Goal: Use online tool/utility: Use online tool/utility

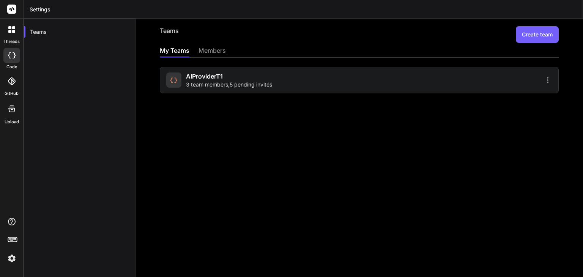
click at [18, 57] on div at bounding box center [11, 55] width 17 height 15
click at [17, 32] on div at bounding box center [12, 30] width 16 height 16
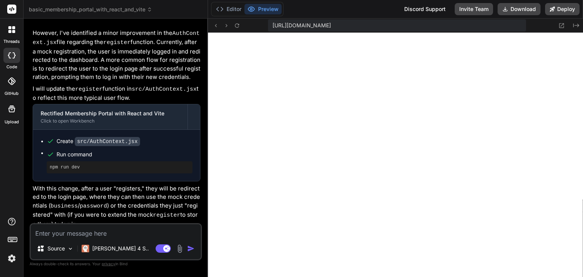
scroll to position [219, 0]
click at [15, 56] on icon at bounding box center [14, 55] width 3 height 6
click at [10, 33] on div at bounding box center [12, 30] width 16 height 16
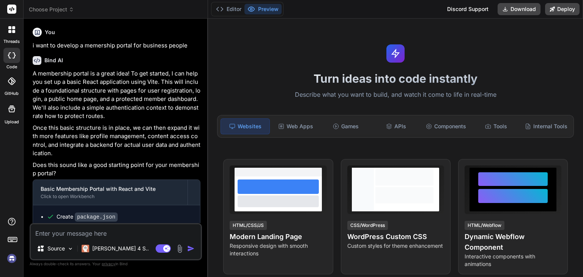
click at [14, 58] on div at bounding box center [11, 55] width 17 height 15
click at [15, 31] on icon at bounding box center [13, 31] width 3 height 3
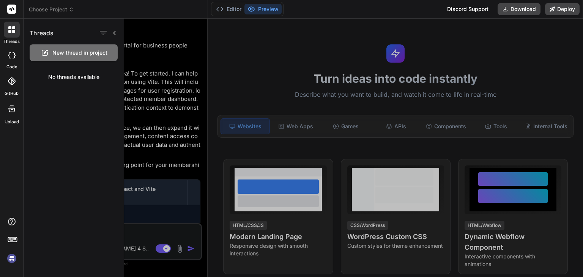
click at [160, 39] on div at bounding box center [353, 148] width 459 height 259
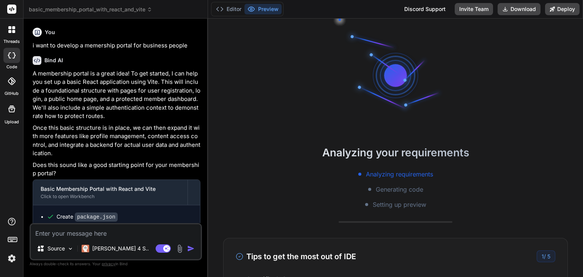
type textarea "x"
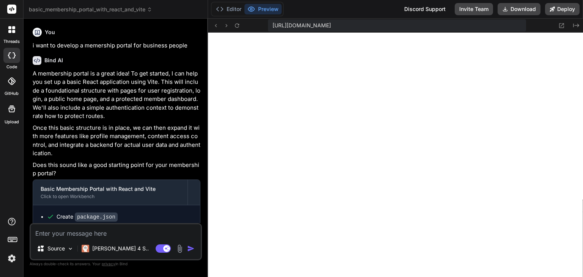
scroll to position [211, 0]
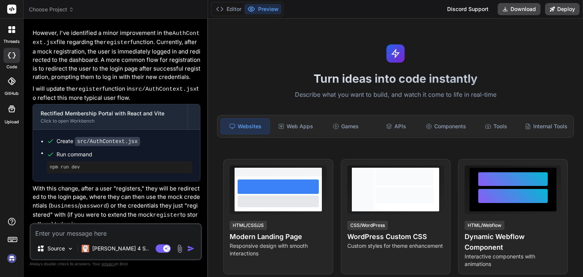
scroll to position [200, 0]
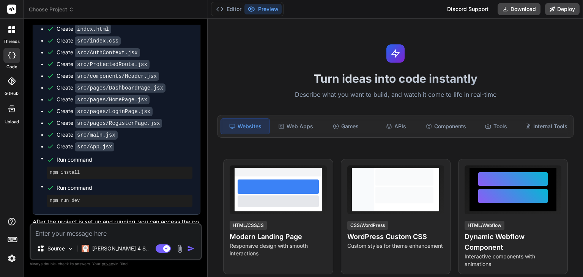
click at [16, 27] on div at bounding box center [12, 30] width 16 height 16
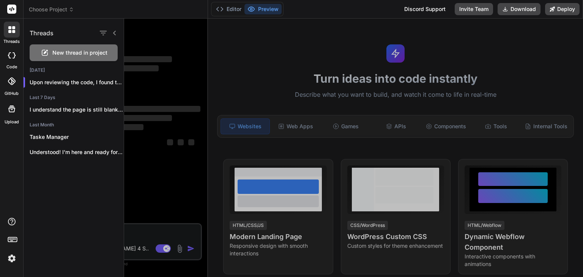
scroll to position [0, 0]
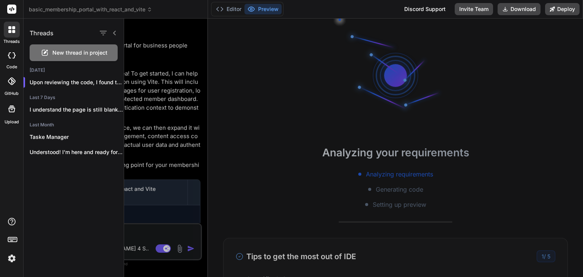
type textarea "x"
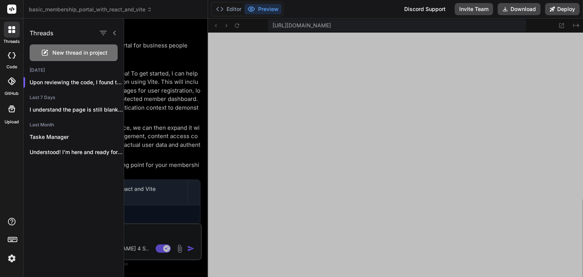
scroll to position [211, 0]
click at [320, 222] on div at bounding box center [353, 148] width 459 height 259
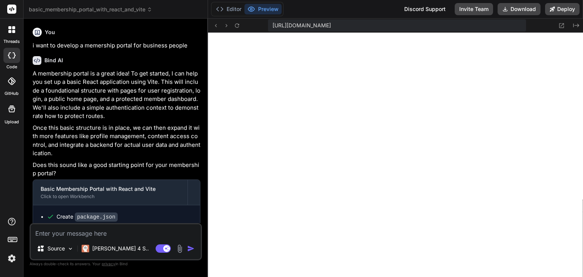
click at [114, 231] on textarea at bounding box center [116, 231] width 170 height 14
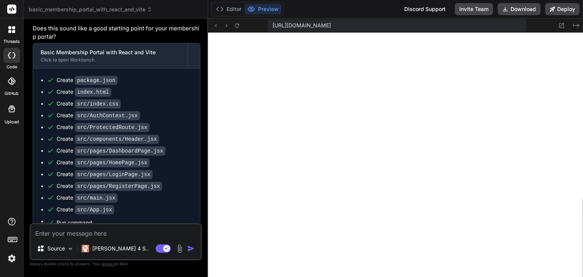
scroll to position [0, 0]
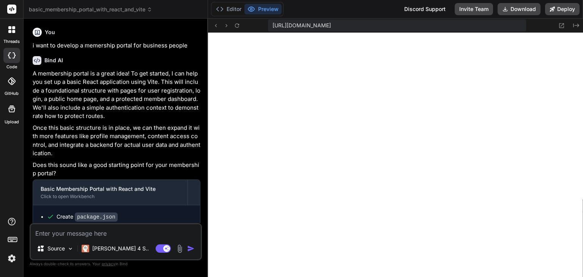
click at [111, 238] on textarea at bounding box center [116, 231] width 170 height 14
type textarea "g"
type textarea "x"
type textarea "gi"
type textarea "x"
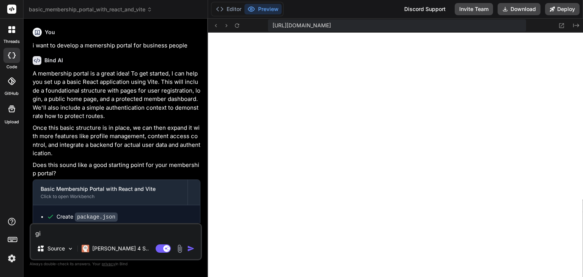
type textarea "giv"
type textarea "x"
type textarea "givm"
type textarea "x"
type textarea "givme"
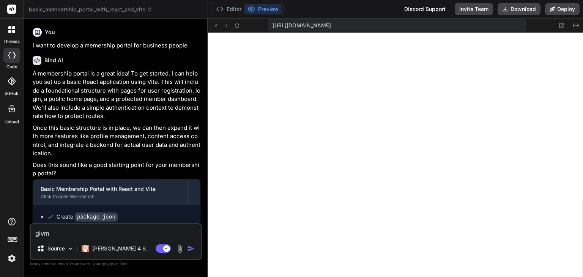
type textarea "x"
type textarea "givme"
type textarea "x"
type textarea "givme m"
type textarea "x"
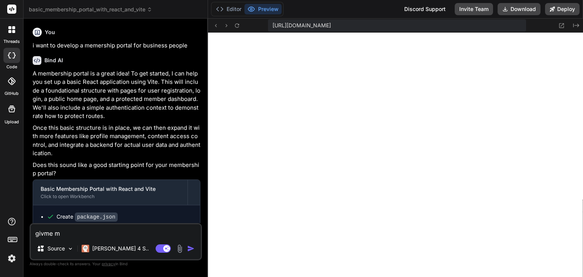
type textarea "givme me"
type textarea "x"
type textarea "givme m"
type textarea "x"
type textarea "givme"
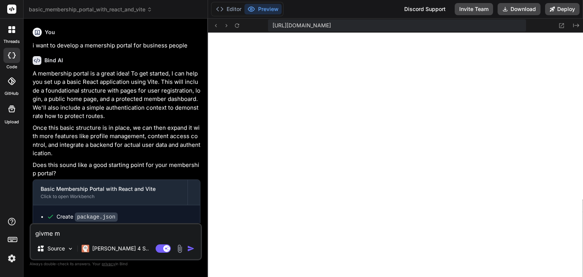
type textarea "x"
type textarea "givme"
type textarea "x"
type textarea "givm"
type textarea "x"
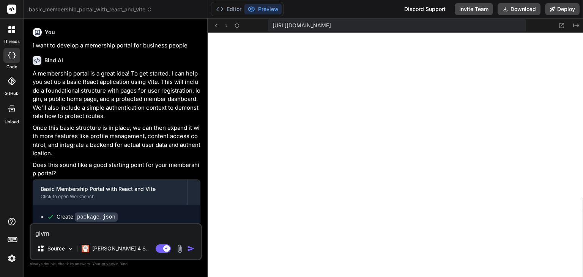
type textarea "giv"
type textarea "x"
type textarea "give"
type textarea "x"
type textarea "give"
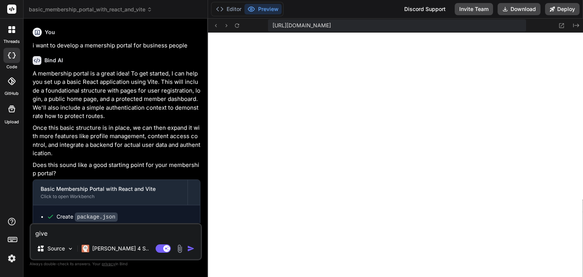
type textarea "x"
type textarea "give m"
type textarea "x"
type textarea "give me"
type textarea "x"
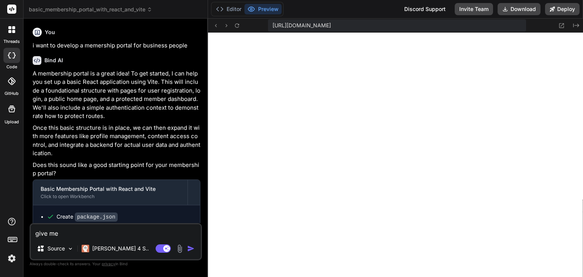
type textarea "give met"
type textarea "x"
type textarea "give meth"
type textarea "x"
type textarea "give methe"
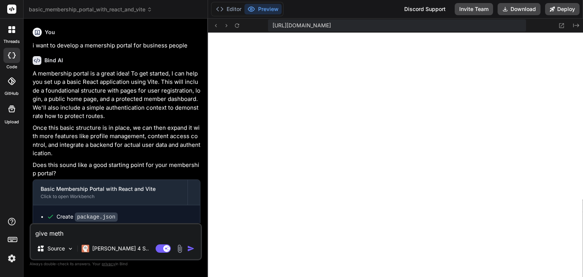
type textarea "x"
type textarea "give methe"
type textarea "x"
type textarea "give methe P"
type textarea "x"
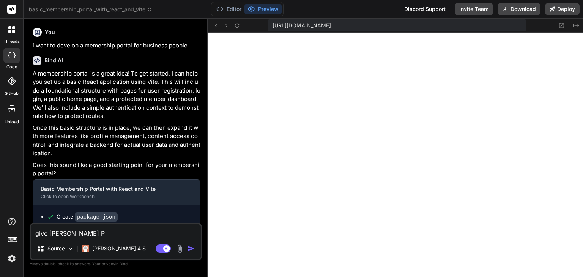
type textarea "give methe Pr"
type textarea "x"
type textarea "give methe Pro"
type textarea "x"
type textarea "give methe Proj"
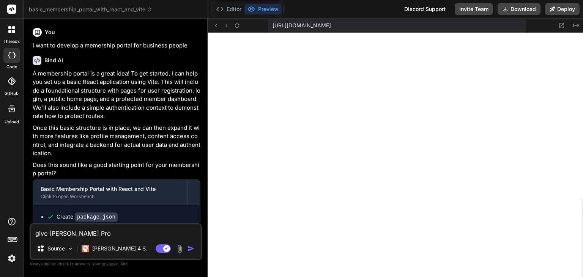
type textarea "x"
type textarea "give methe Proje"
type textarea "x"
type textarea "give methe Projec"
type textarea "x"
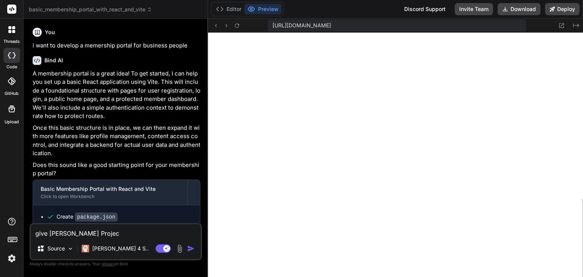
type textarea "give methe Project"
type textarea "x"
type textarea "give methe Project"
type textarea "x"
type textarea "give methe Project R"
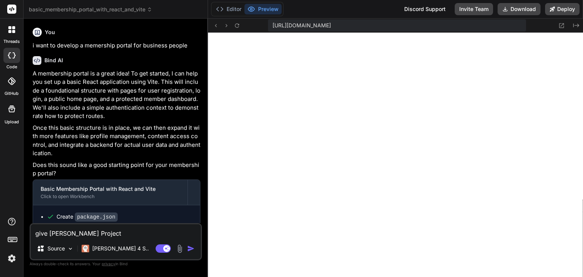
type textarea "x"
type textarea "give methe Project Re"
type textarea "x"
type textarea "give methe Project Req"
type textarea "x"
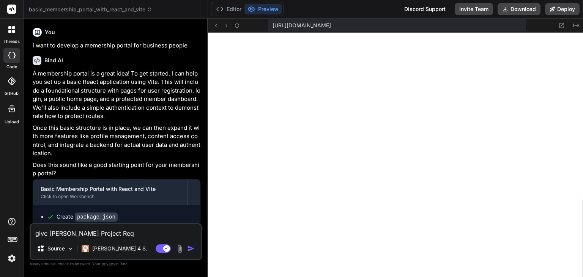
type textarea "give methe Project Requ"
type textarea "x"
type textarea "give methe Project Requi"
type textarea "x"
type textarea "give methe Project Requif"
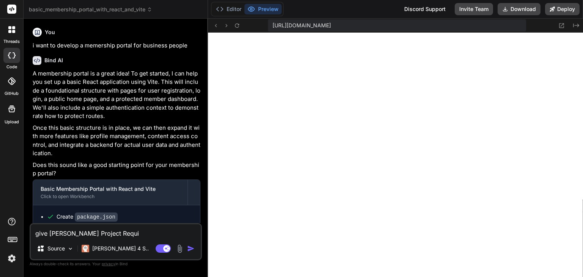
type textarea "x"
type textarea "give methe Project Requi"
type textarea "x"
type textarea "give methe Project Requir"
type textarea "x"
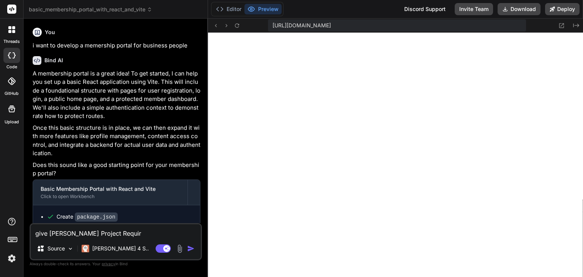
type textarea "give methe Project Require"
type textarea "x"
type textarea "give methe Project Requirem"
type textarea "x"
type textarea "give methe Project Requireme"
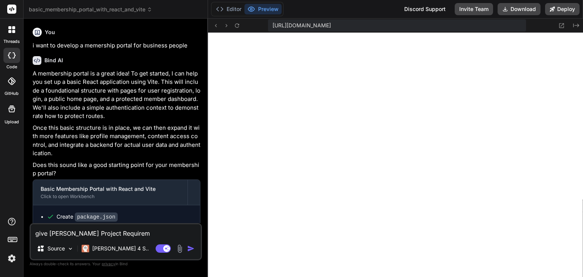
type textarea "x"
type textarea "give methe Project Requiremen"
type textarea "x"
type textarea "give methe Project Requirement"
type textarea "x"
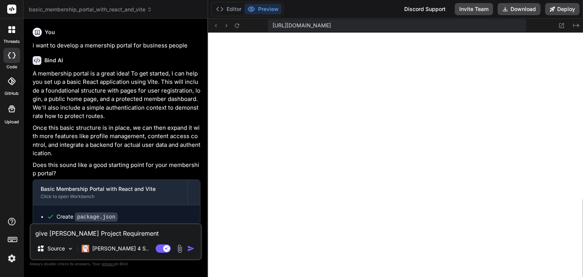
type textarea "give methe Project Requirement"
type textarea "x"
type textarea "give methe Project Requirement D"
type textarea "x"
type textarea "give methe Project Requirement Do"
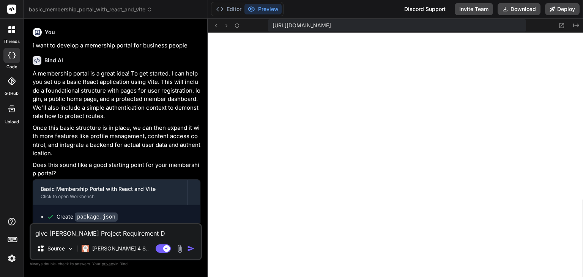
type textarea "x"
type textarea "give methe Project Requirement Doc"
type textarea "x"
type textarea "give methe Project Requirement Docu"
type textarea "x"
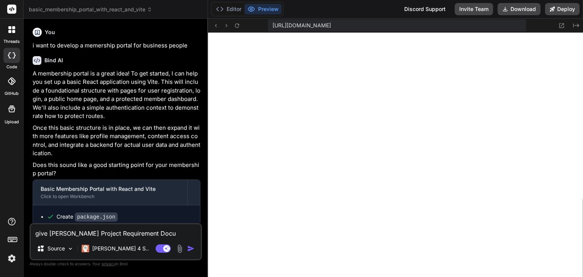
type textarea "give methe Project Requirement Docum"
type textarea "x"
type textarea "give methe Project Requirement Docume"
type textarea "x"
type textarea "give methe Project Requirement Documen"
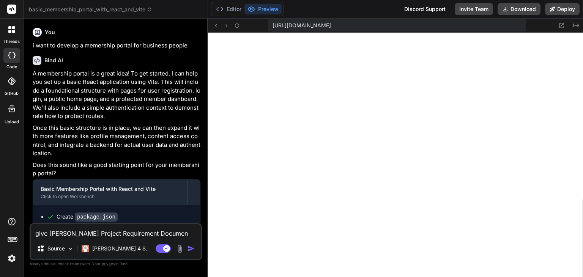
type textarea "x"
type textarea "give methe Project Requirement Document"
type textarea "x"
type textarea "give methe Project Requirement Document"
type textarea "x"
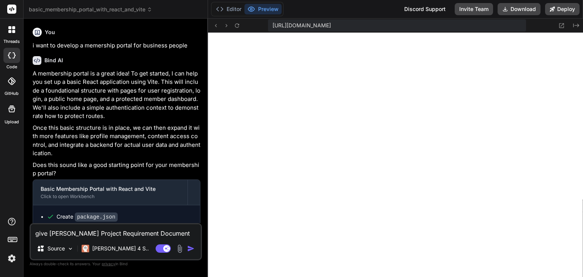
type textarea "give methe Project Requirement Document f"
type textarea "x"
type textarea "give methe Project Requirement Document fo"
type textarea "x"
type textarea "give methe Project Requirement Document fo"
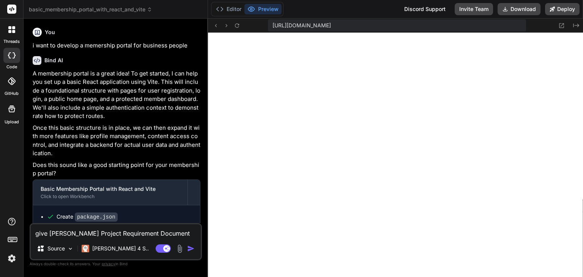
type textarea "x"
type textarea "give methe Project Requirement Document fo r"
type textarea "x"
type textarea "give methe Project Requirement Document fo rt"
type textarea "x"
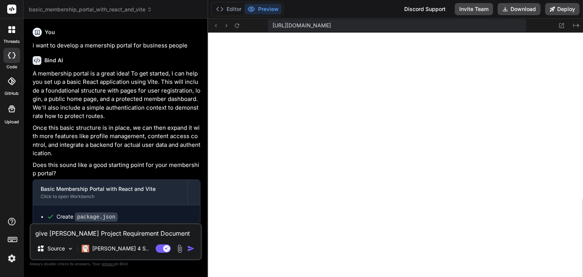
type textarea "give methe Project Requirement Document fo rth"
type textarea "x"
type textarea "give methe Project Requirement Document fo rthe"
type textarea "x"
type textarea "give methe Project Requirement Document fo rthe"
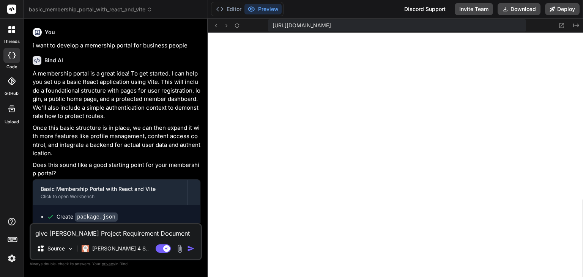
type textarea "x"
type textarea "give methe Project Requirement Document fo rthe a"
type textarea "x"
type textarea "give methe Project Requirement Document fo rthe"
type textarea "x"
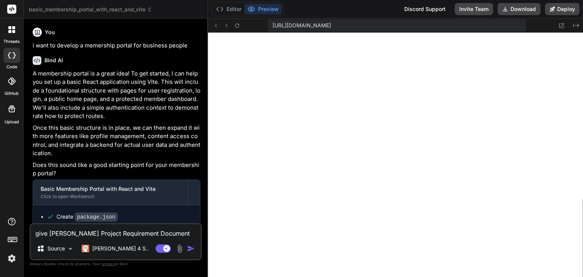
type textarea "give methe Project Requirement Document fo rthe"
type textarea "x"
type textarea "give methe Project Requirement Document fo rth"
type textarea "x"
type textarea "give methe Project Requirement Document fo rt"
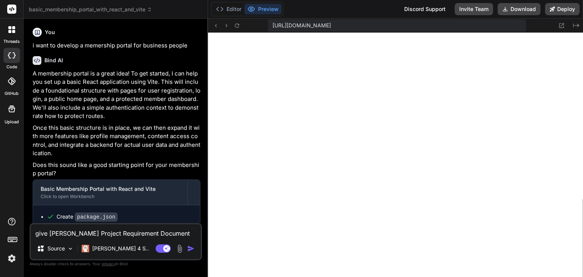
type textarea "x"
type textarea "give methe Project Requirement Document fo r"
type textarea "x"
type textarea "give methe Project Requirement Document fo"
type textarea "x"
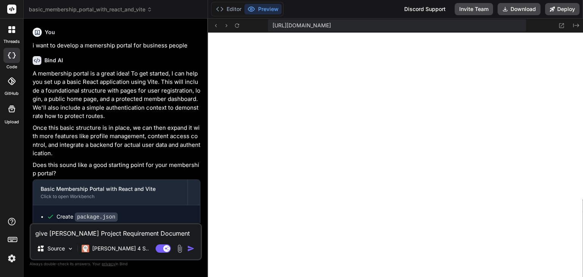
type textarea "give methe Project Requirement Document fo"
type textarea "x"
type textarea "give methe Project Requirement Document for"
type textarea "x"
type textarea "give methe Project Requirement Document for"
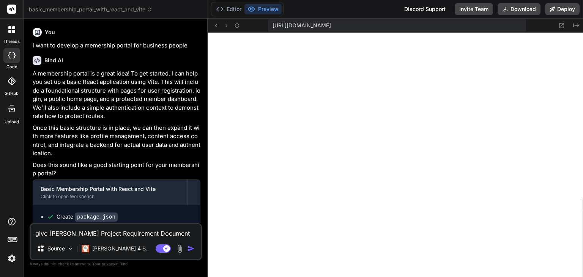
type textarea "x"
type textarea "give methe Project Requirement Document for t"
type textarea "x"
type textarea "give methe Project Requirement Document for th"
type textarea "x"
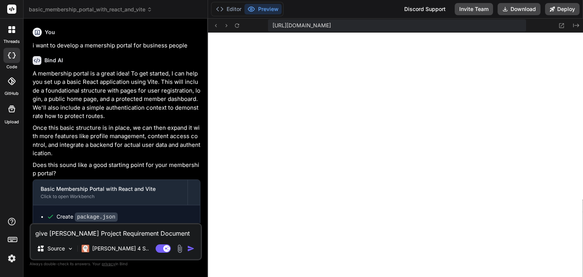
type textarea "give methe Project Requirement Document for the"
type textarea "x"
type textarea "give methe Project Requirement Document for the"
type textarea "x"
type textarea "give methe Project Requirement Document for the a"
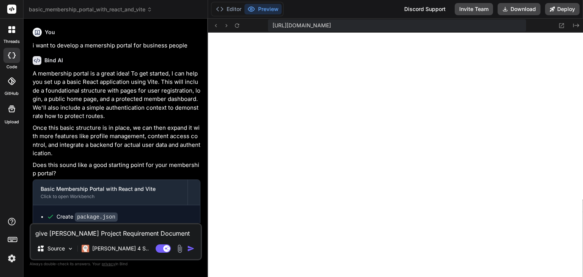
type textarea "x"
type textarea "give methe Project Requirement Document for the ag"
type textarea "x"
type textarea "give methe Project Requirement Document for the ago"
type textarea "x"
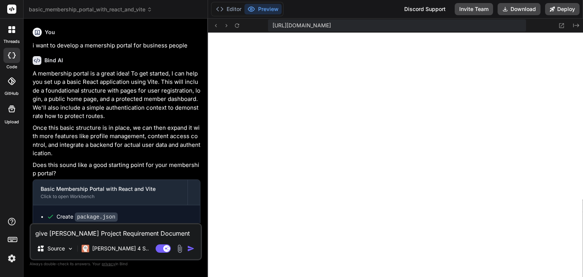
type textarea "give methe Project Requirement Document for the agov"
type textarea "x"
type textarea "give methe Project Requirement Document for the agove"
type textarea "x"
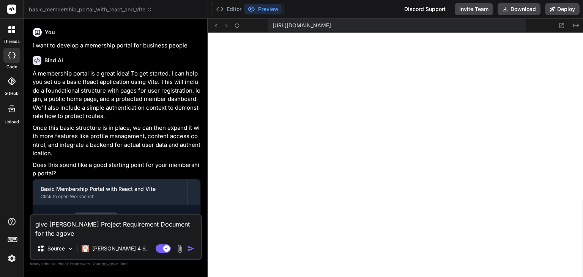
type textarea "give methe Project Requirement Document for the agov"
type textarea "x"
type textarea "give methe Project Requirement Document for the ago"
type textarea "x"
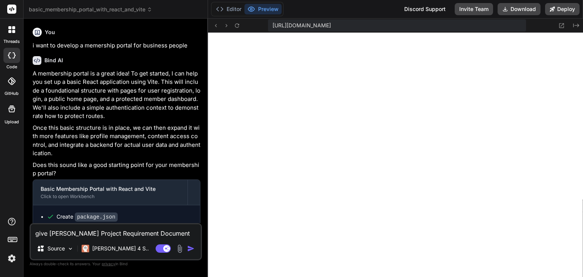
type textarea "give methe Project Requirement Document for the ag"
type textarea "x"
type textarea "give methe Project Requirement Document for the a"
type textarea "x"
type textarea "give methe Project Requirement Document for the ao"
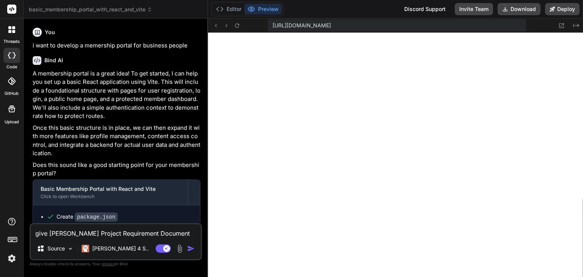
type textarea "x"
type textarea "give methe Project Requirement Document for the aov"
type textarea "x"
type textarea "give methe Project Requirement Document for the ao"
type textarea "x"
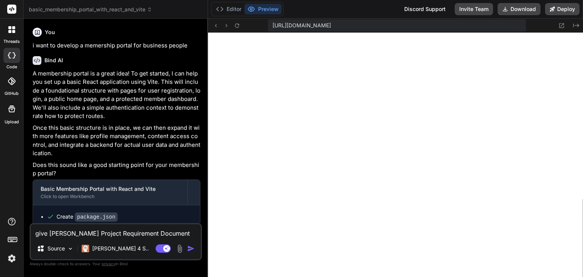
type textarea "give methe Project Requirement Document for the a"
type textarea "x"
type textarea "give methe Project Requirement Document for the ab"
type textarea "x"
type textarea "give methe Project Requirement Document for the abo"
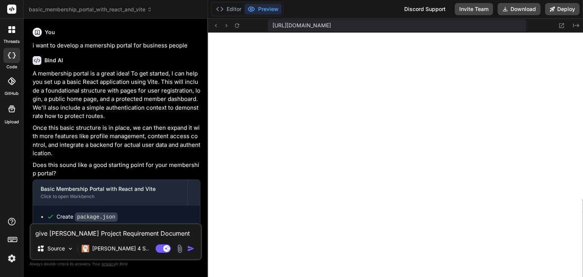
type textarea "x"
type textarea "give methe Project Requirement Document for the abov"
type textarea "x"
type textarea "give methe Project Requirement Document for the above"
type textarea "x"
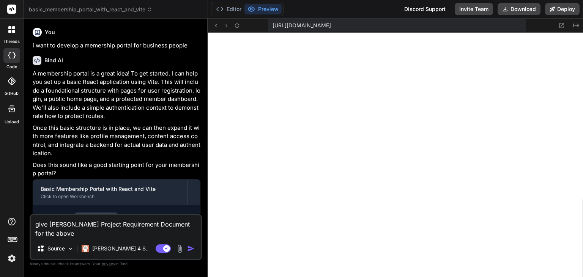
type textarea "give methe Project Requirement Document for the above"
type textarea "x"
type textarea "give methe Project Requirement Document for the above t"
type textarea "x"
type textarea "give methe Project Requirement Document for the above to"
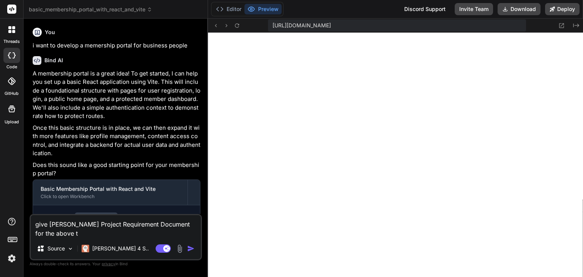
type textarea "x"
type textarea "give methe Project Requirement Document for the above to"
type textarea "x"
type textarea "give methe Project Requirement Document for the above to u"
type textarea "x"
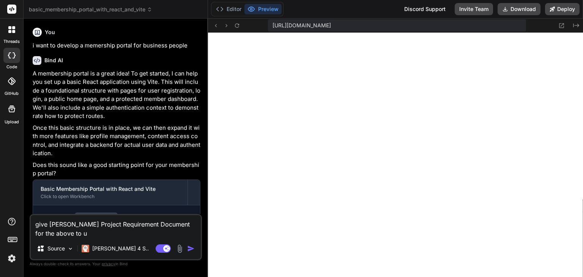
type textarea "give methe Project Requirement Document for the above to un"
type textarea "x"
type textarea "give methe Project Requirement Document for the above to und"
type textarea "x"
type textarea "give methe Project Requirement Document for the above to unde"
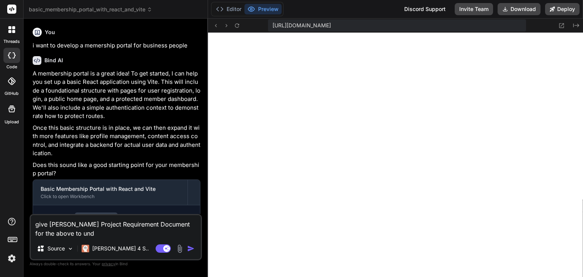
type textarea "x"
type textarea "give methe Project Requirement Document for the above to under"
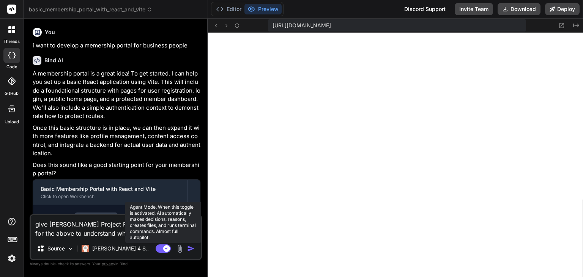
click at [161, 248] on rect at bounding box center [163, 249] width 15 height 8
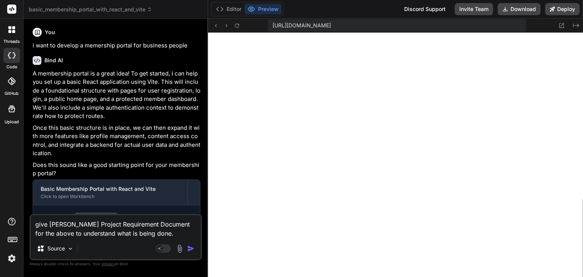
click at [190, 250] on img "button" at bounding box center [191, 249] width 8 height 8
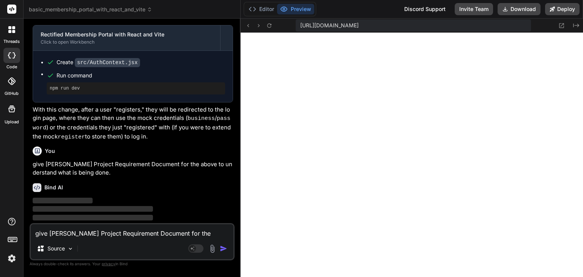
scroll to position [544, 0]
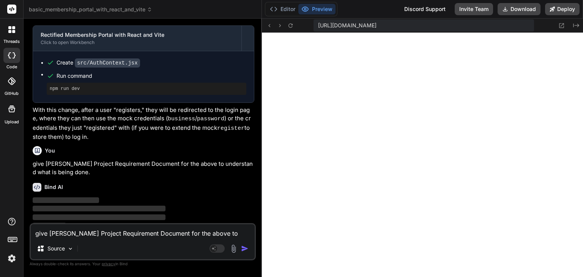
drag, startPoint x: 208, startPoint y: 149, endPoint x: 248, endPoint y: 149, distance: 40.3
click at [248, 149] on div "Bind AI Web Search Created with Pixso. Code Generator You i want to develop a m…" at bounding box center [143, 148] width 238 height 259
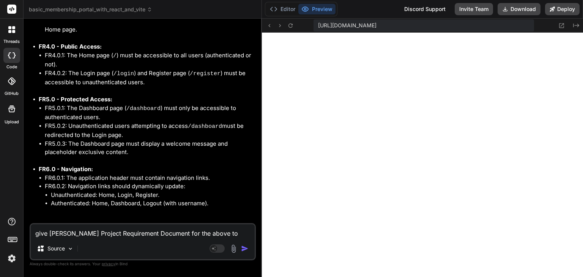
scroll to position [1805, 0]
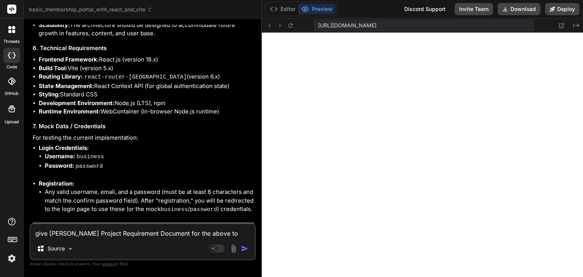
click at [120, 235] on textarea "give methe Project Requirement Document for the above to understand what is bei…" at bounding box center [143, 231] width 224 height 14
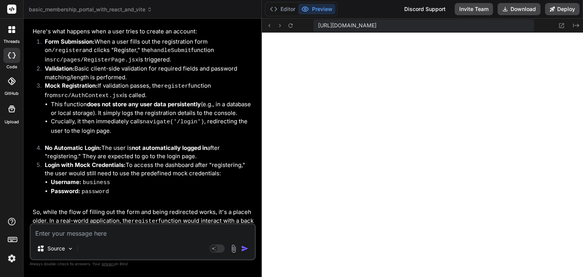
scroll to position [2080, 0]
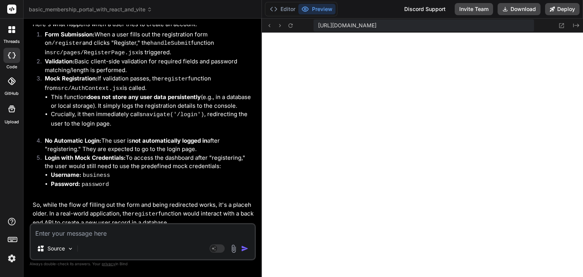
click at [94, 229] on textarea at bounding box center [143, 231] width 224 height 14
